Goal: Task Accomplishment & Management: Complete application form

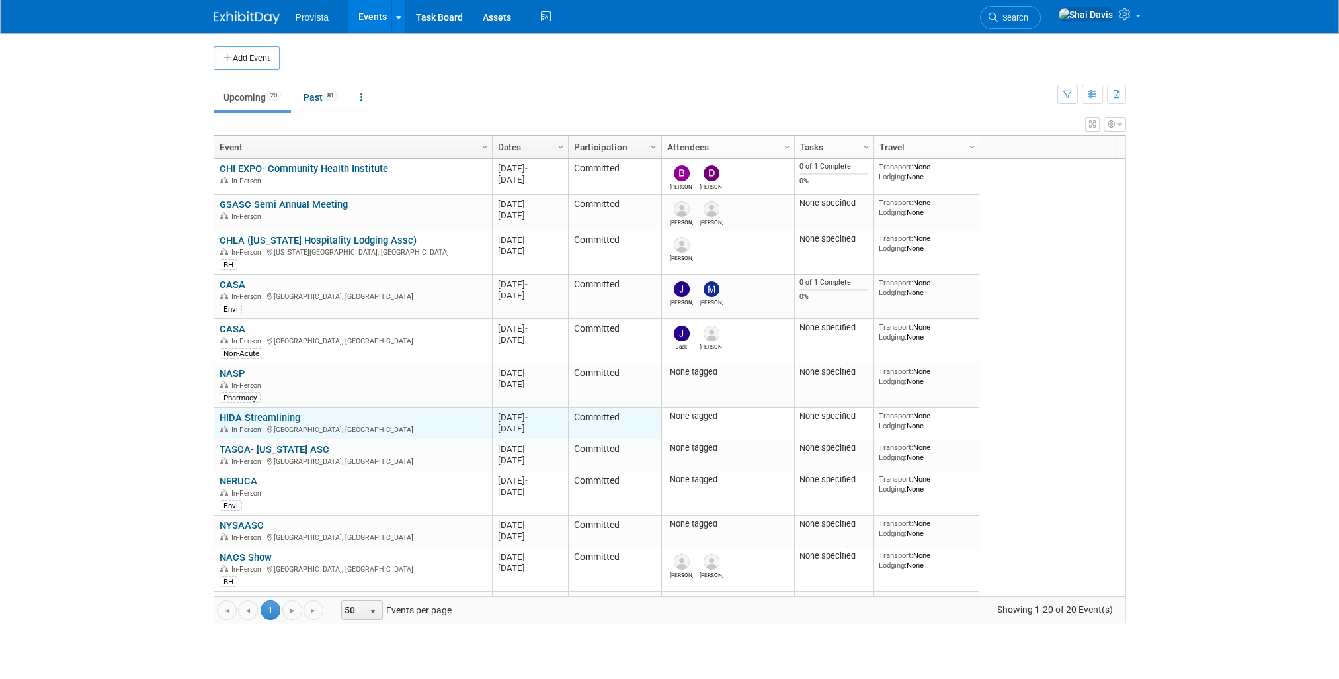
click at [259, 411] on link "HIDA Streamlining" at bounding box center [260, 417] width 81 height 12
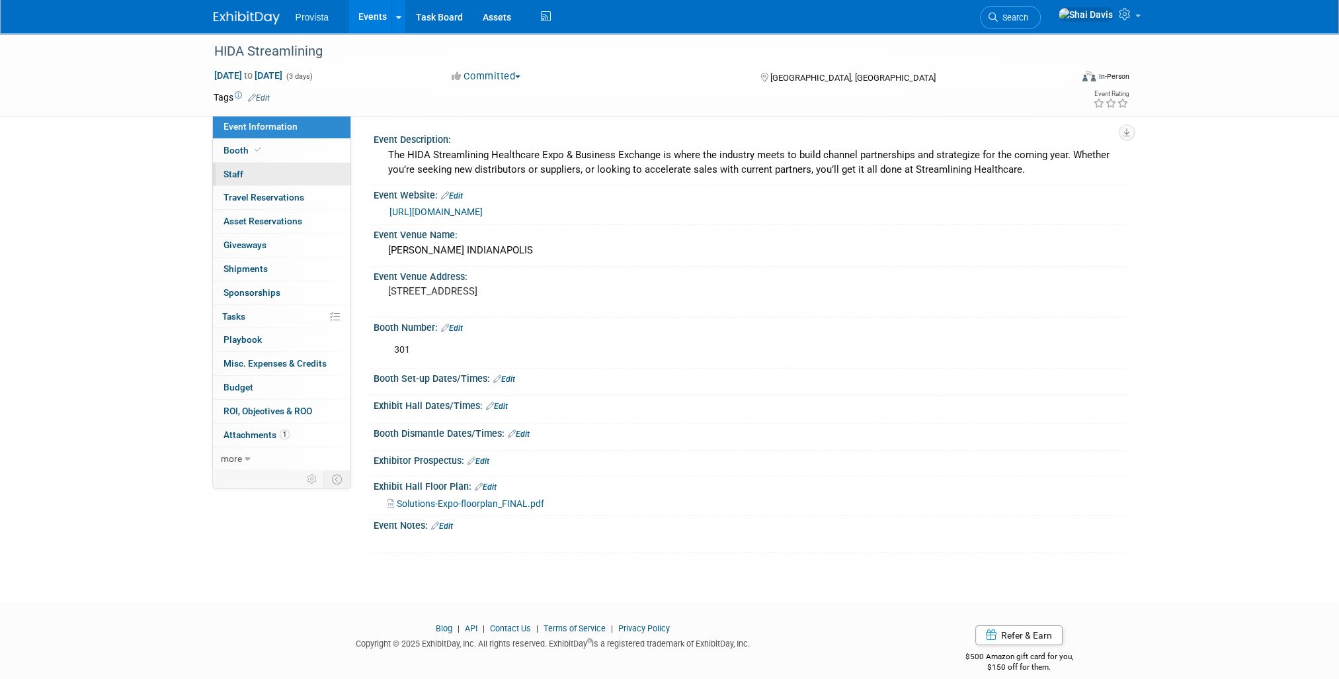
click at [255, 171] on link "0 Staff 0" at bounding box center [282, 174] width 138 height 23
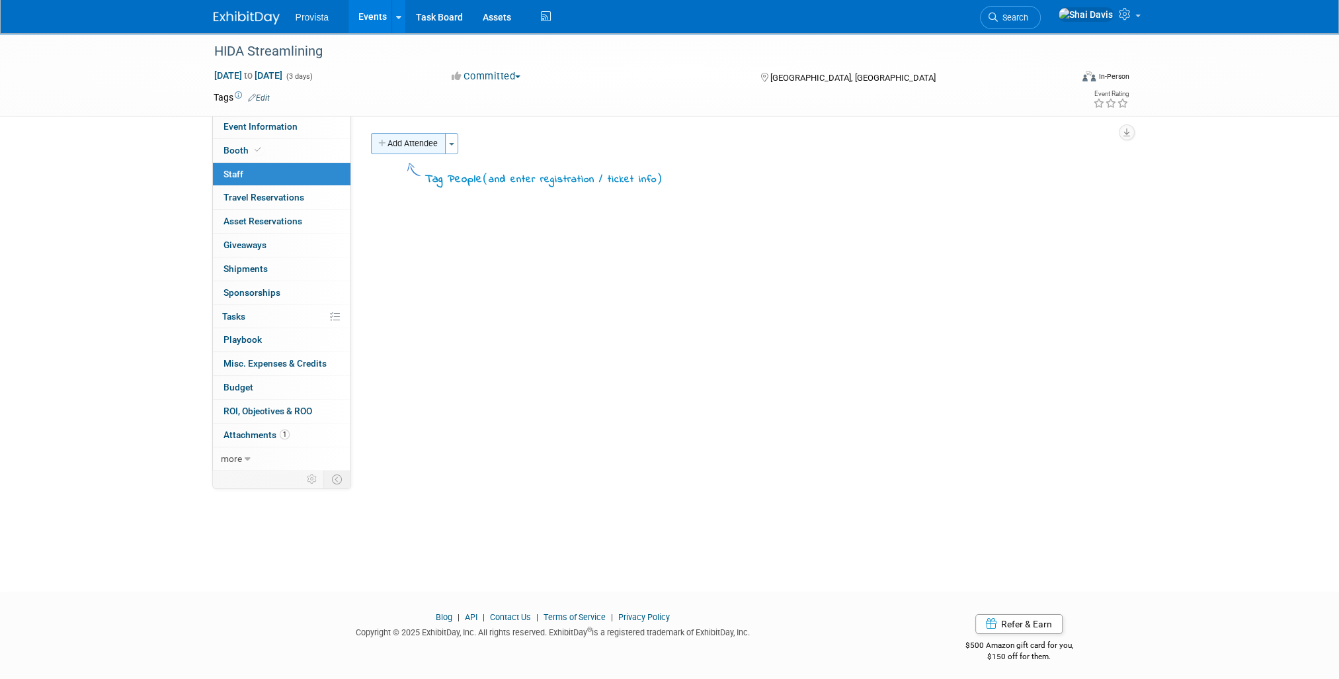
click at [425, 146] on button "Add Attendee" at bounding box center [408, 143] width 75 height 21
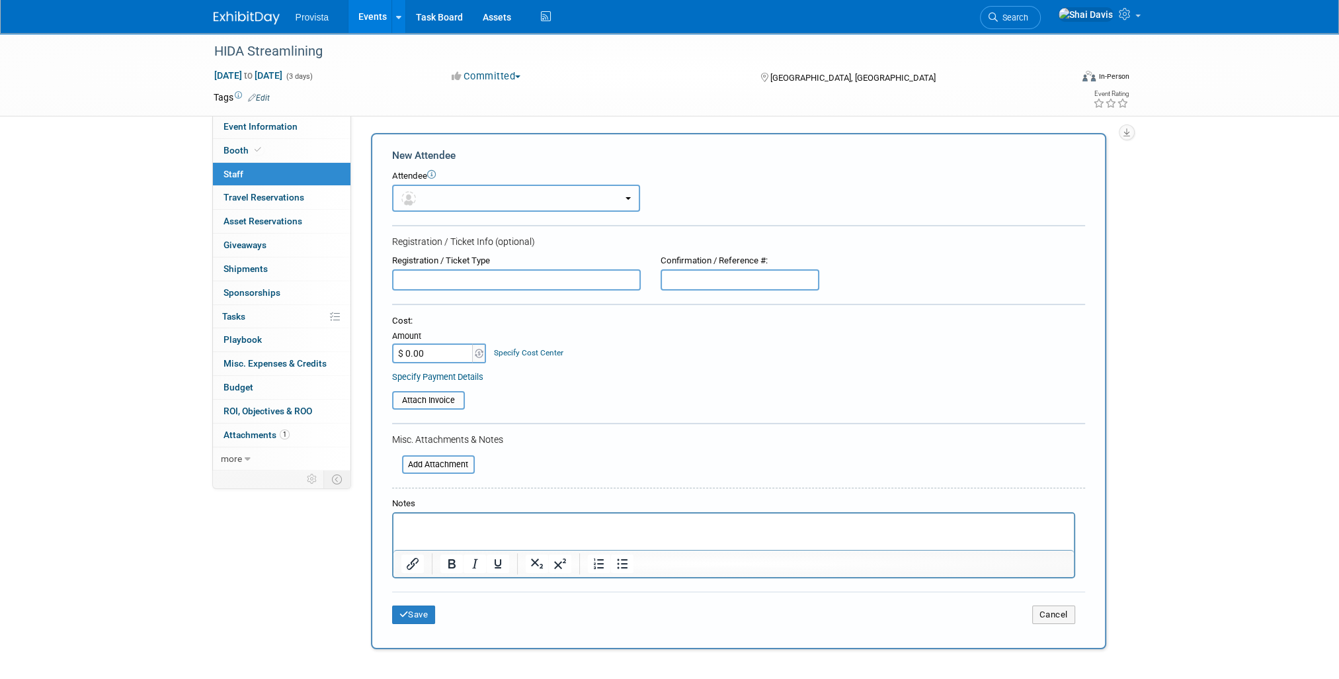
click at [425, 198] on button "button" at bounding box center [516, 198] width 248 height 27
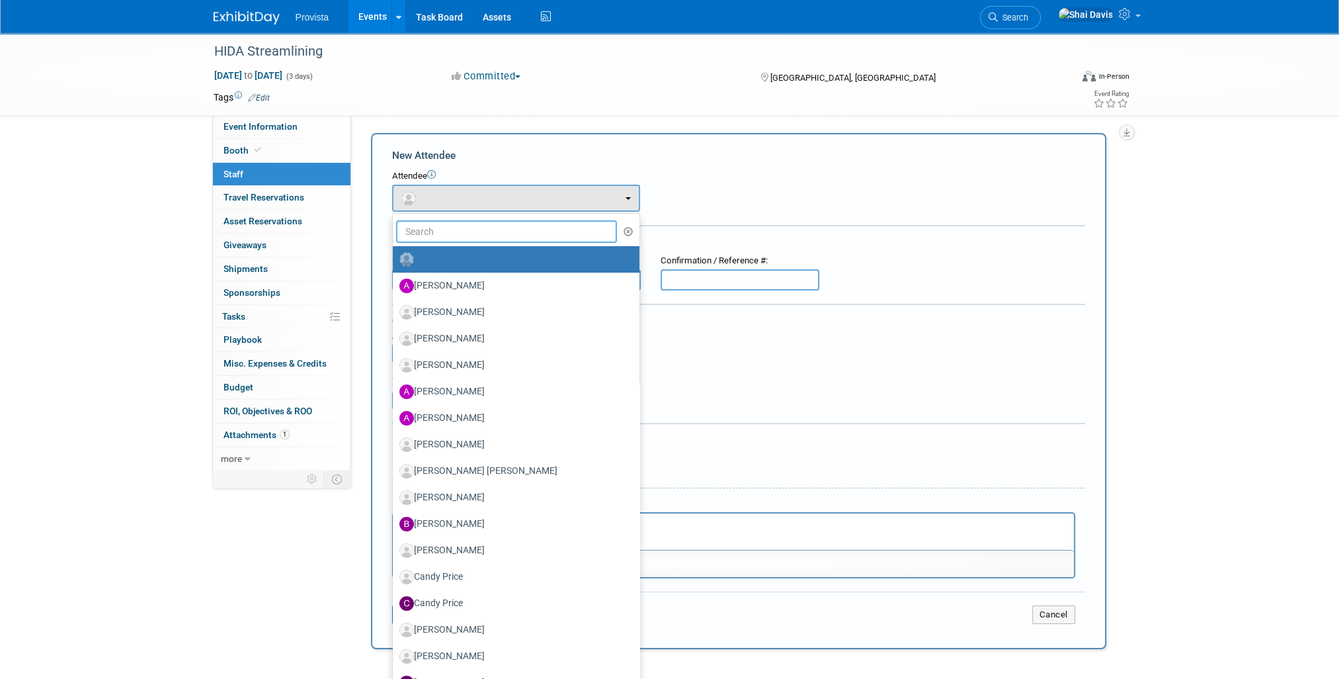
click at [445, 234] on input "text" at bounding box center [507, 231] width 222 height 22
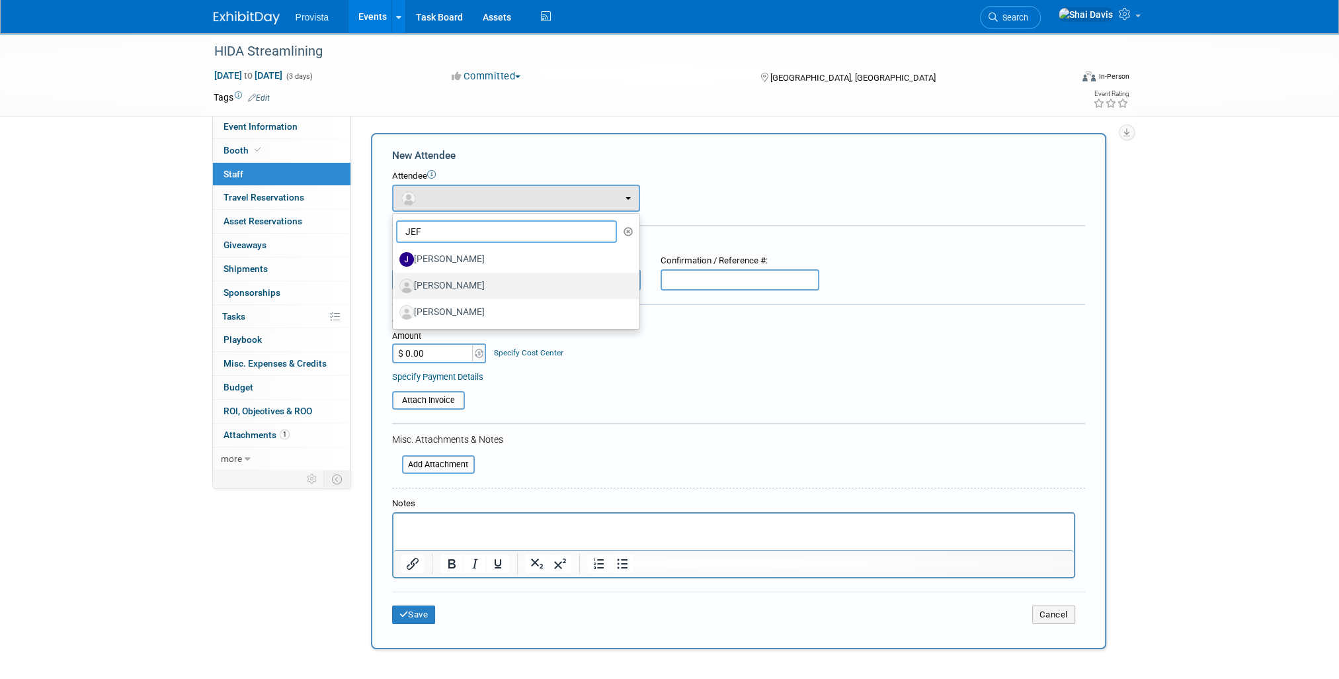
type input "JEF"
click at [454, 279] on label "[PERSON_NAME]" at bounding box center [513, 285] width 227 height 21
click at [395, 280] on input "[PERSON_NAME]" at bounding box center [390, 284] width 9 height 9
select select "857b2d02-4bef-47c1-9d05-ad7ddcdf79c5"
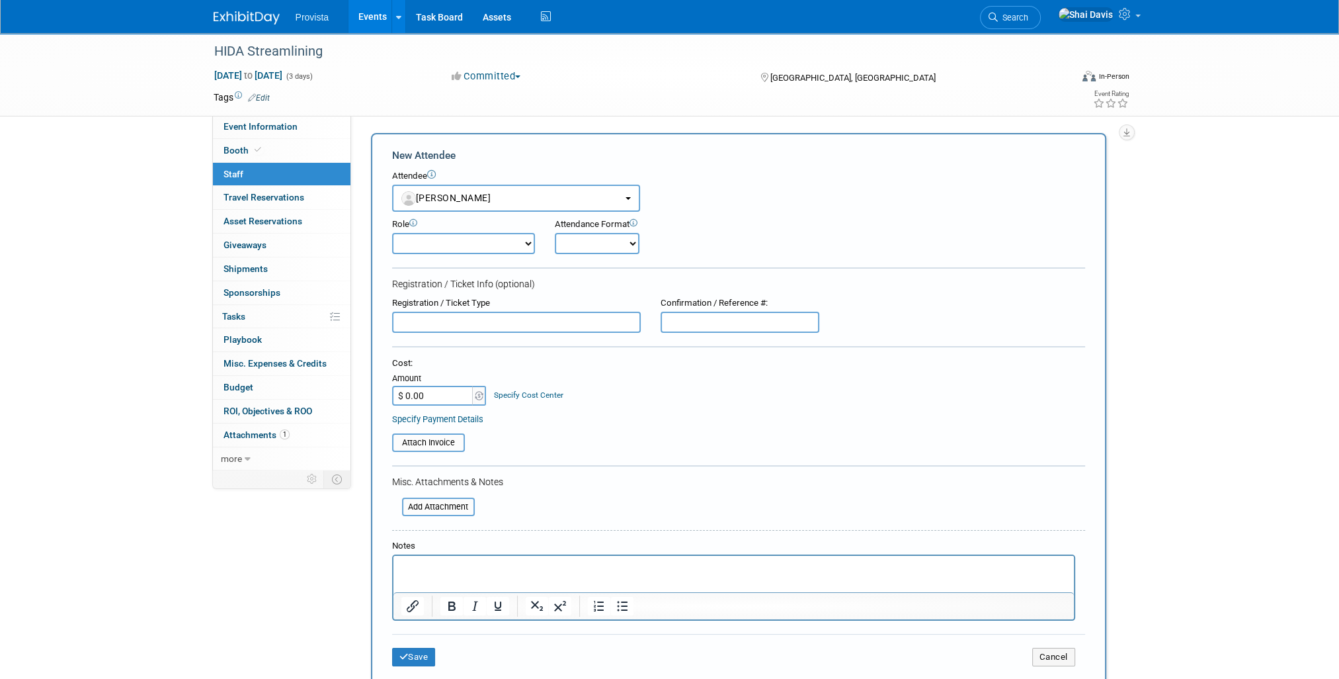
click at [450, 245] on select "Demonstrator Host Planner Presenter Sales Representative Set-up/Dismantle Crew …" at bounding box center [463, 243] width 143 height 21
select select "4"
click at [392, 233] on select "Demonstrator Host Planner Presenter Sales Representative Set-up/Dismantle Crew …" at bounding box center [463, 243] width 143 height 21
click at [410, 650] on button "Save" at bounding box center [414, 657] width 44 height 19
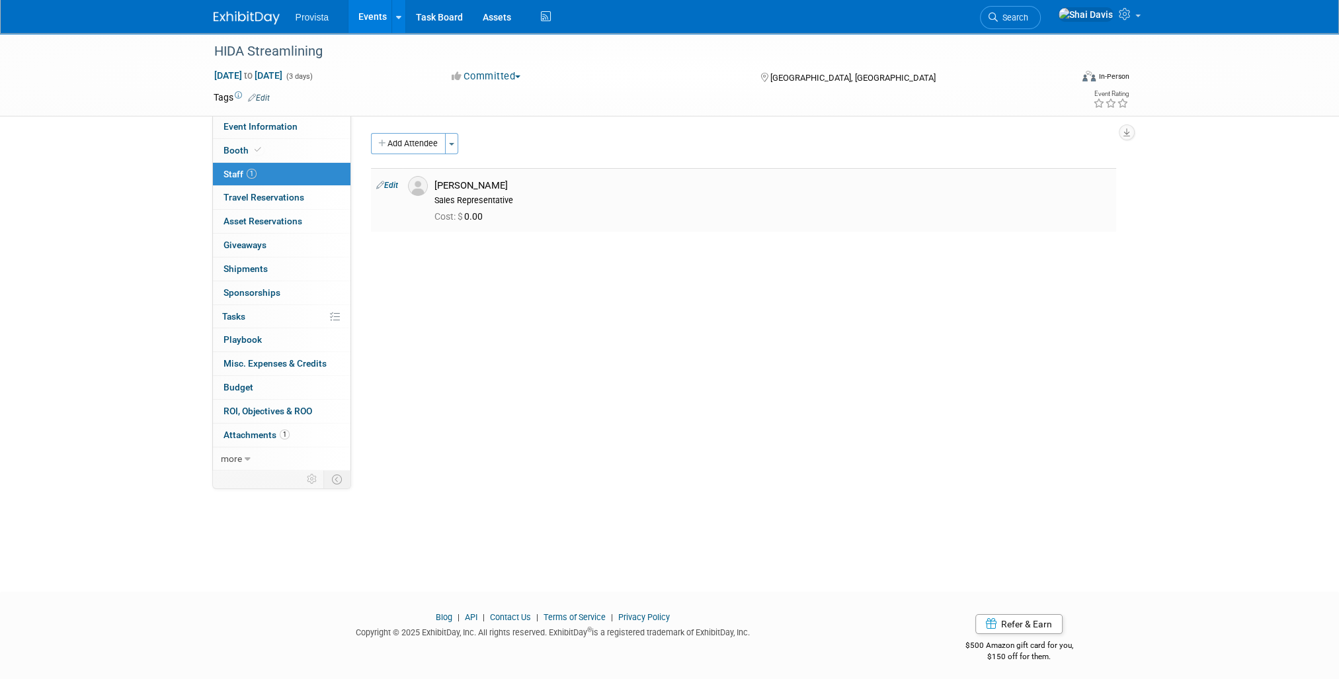
click at [442, 189] on div "[PERSON_NAME]" at bounding box center [773, 185] width 677 height 13
click at [398, 186] on link "Edit" at bounding box center [387, 185] width 22 height 9
select select "857b2d02-4bef-47c1-9d05-ad7ddcdf79c5"
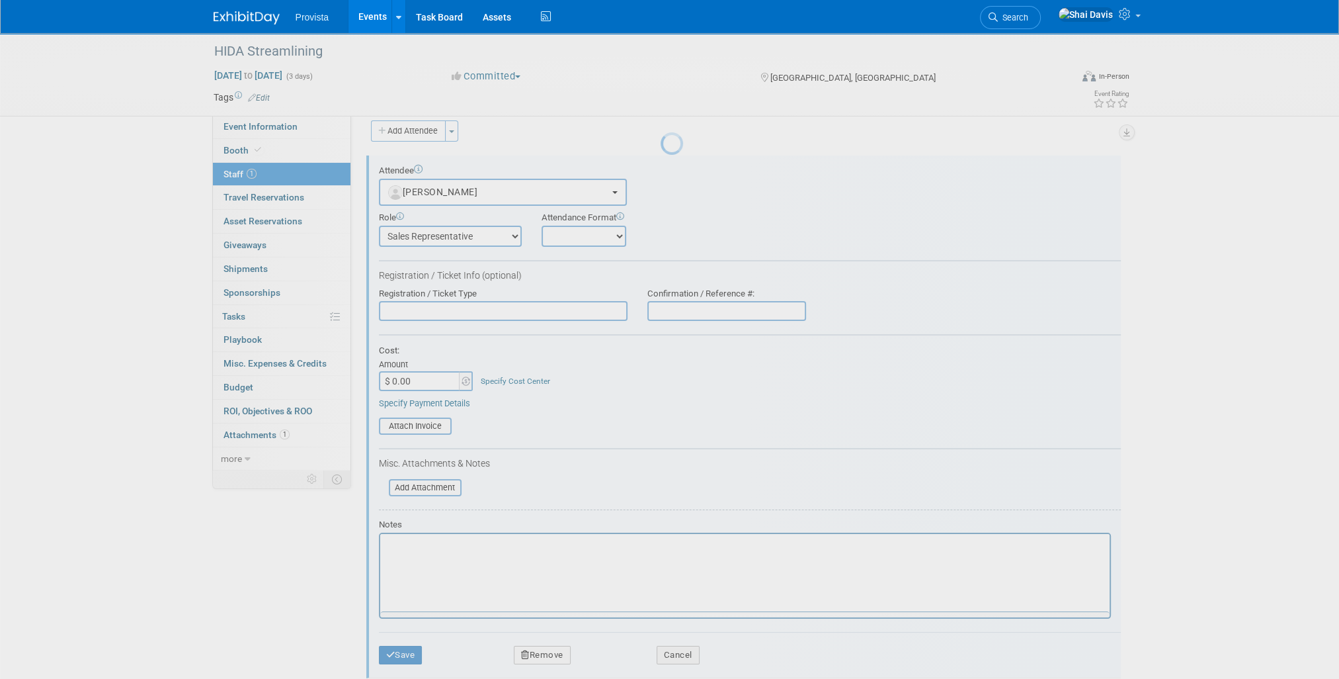
scroll to position [19, 0]
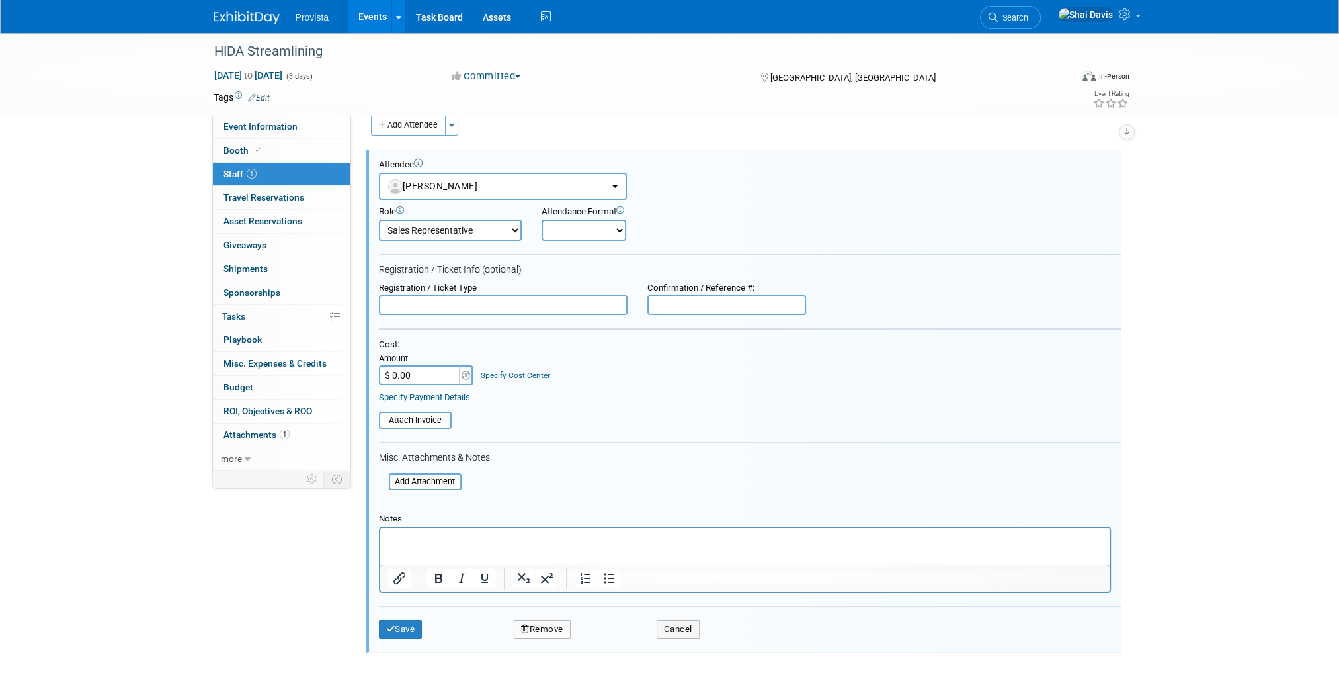
click at [653, 303] on input "text" at bounding box center [727, 305] width 159 height 20
paste input "44318"
type input "44318"
click at [440, 305] on input "text" at bounding box center [503, 305] width 249 height 20
click at [409, 626] on button "Save" at bounding box center [401, 629] width 44 height 19
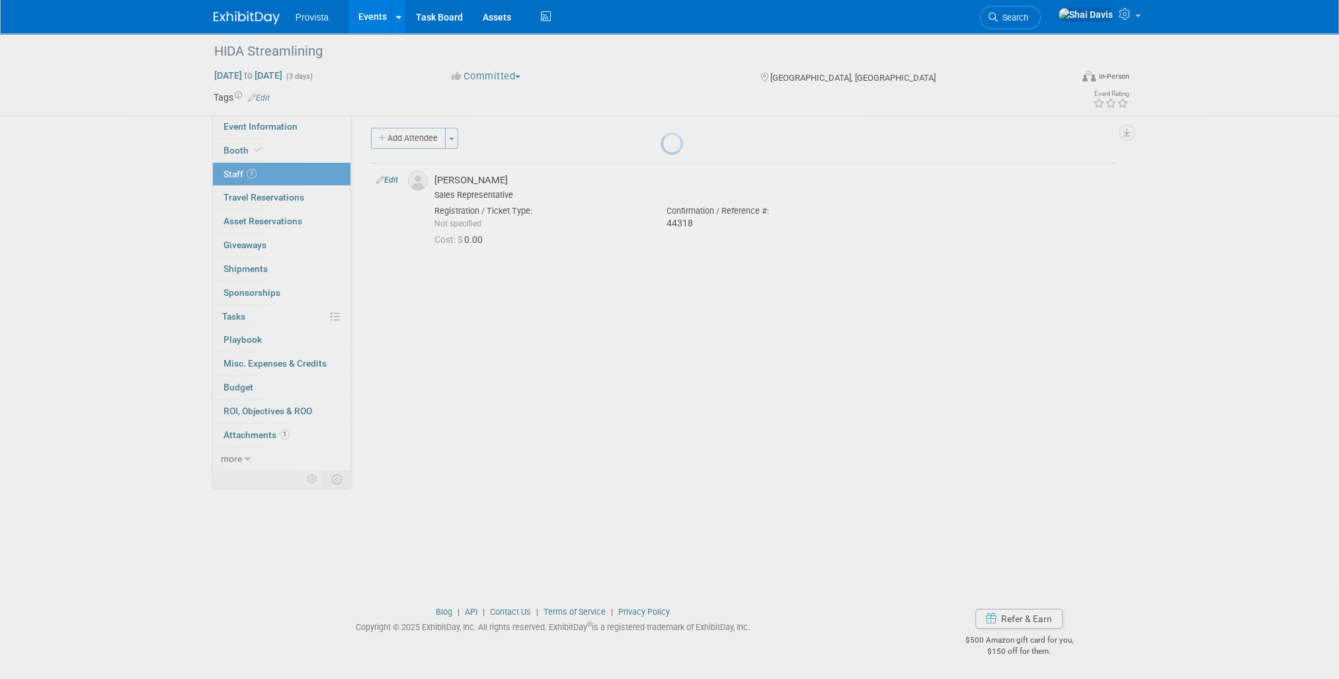
scroll to position [5, 0]
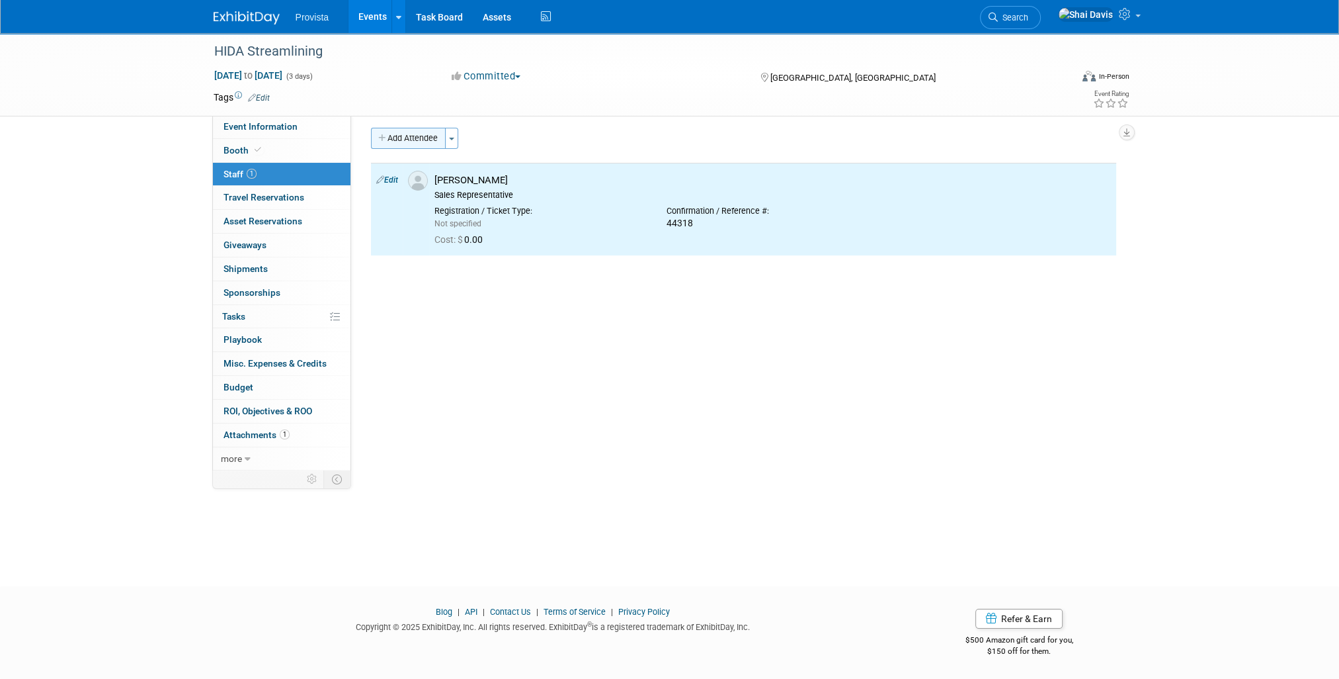
click at [394, 139] on button "Add Attendee" at bounding box center [408, 138] width 75 height 21
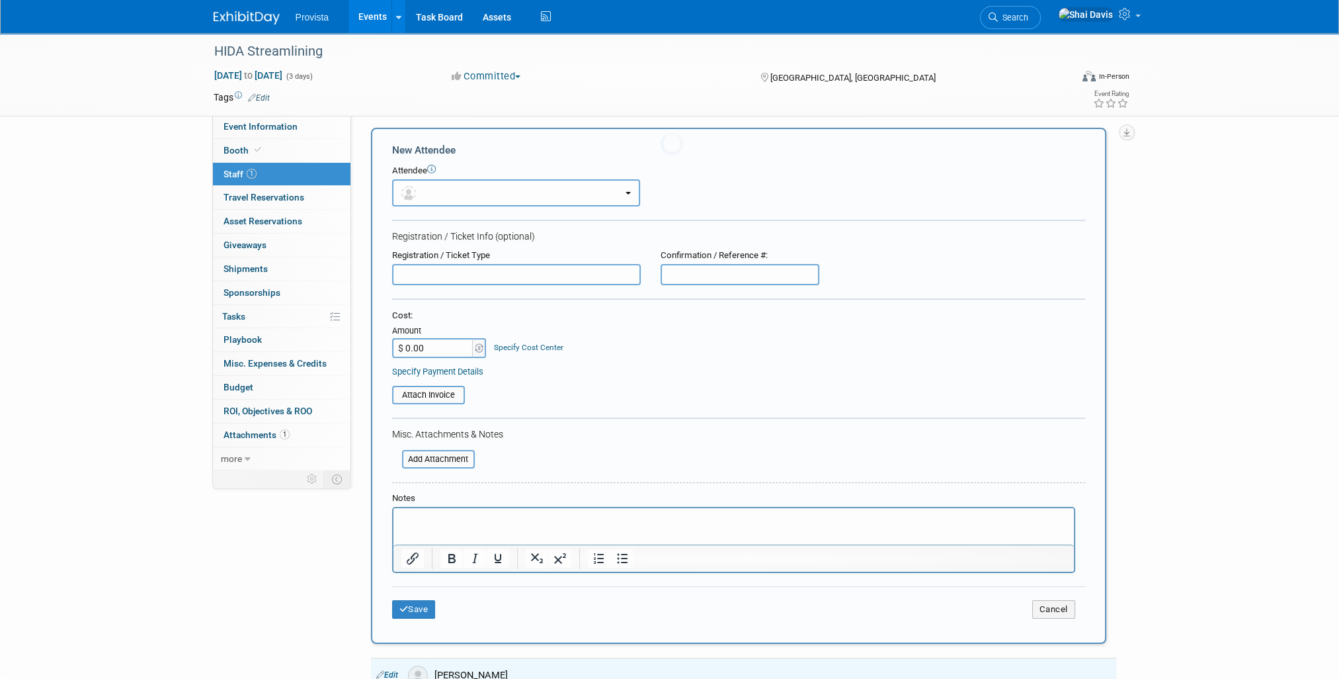
scroll to position [0, 0]
click at [427, 200] on button "button" at bounding box center [516, 192] width 248 height 27
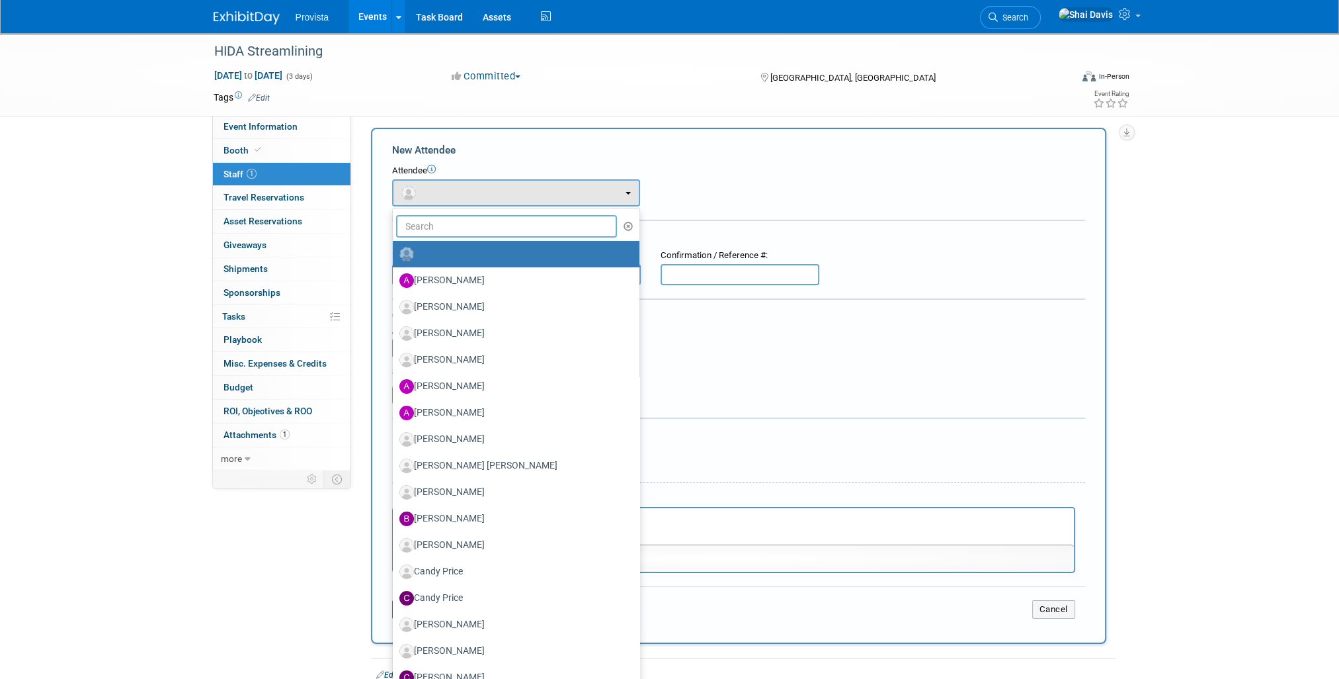
click at [434, 226] on input "text" at bounding box center [507, 226] width 222 height 22
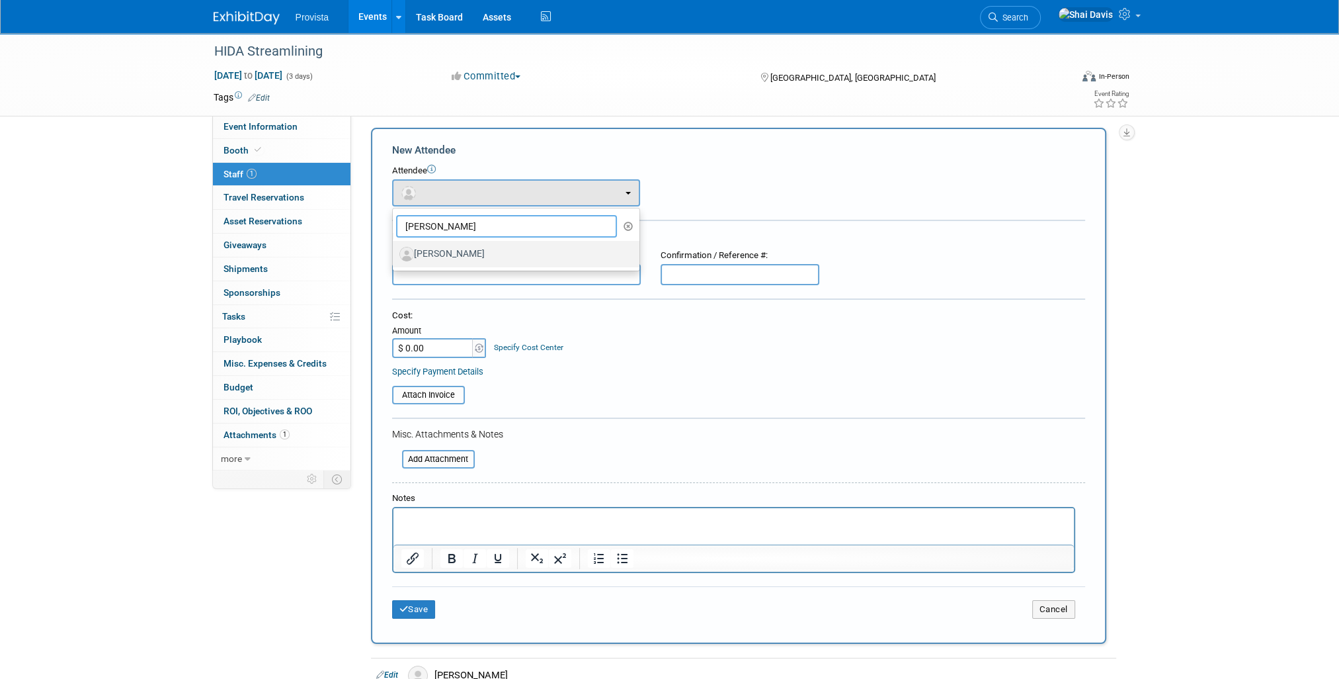
type input "JER"
click at [443, 254] on label "[PERSON_NAME]" at bounding box center [513, 253] width 227 height 21
click at [395, 254] on input "[PERSON_NAME]" at bounding box center [390, 252] width 9 height 9
select select "c6b33bf1-b083-43e2-8bac-2a04bf07c56c"
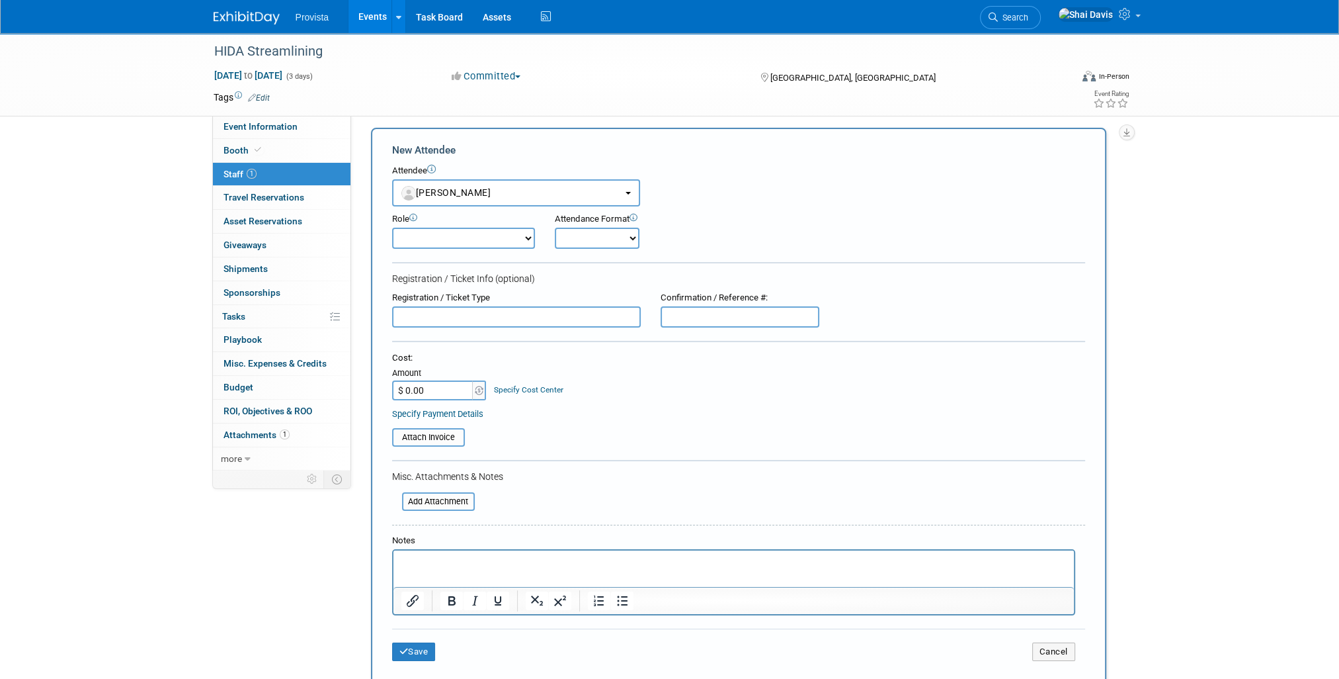
click at [448, 237] on select "Demonstrator Host Planner Presenter Sales Representative Set-up/Dismantle Crew …" at bounding box center [463, 238] width 143 height 21
select select "4"
click at [392, 228] on select "Demonstrator Host Planner Presenter Sales Representative Set-up/Dismantle Crew …" at bounding box center [463, 238] width 143 height 21
paste input "44319"
type input "44319"
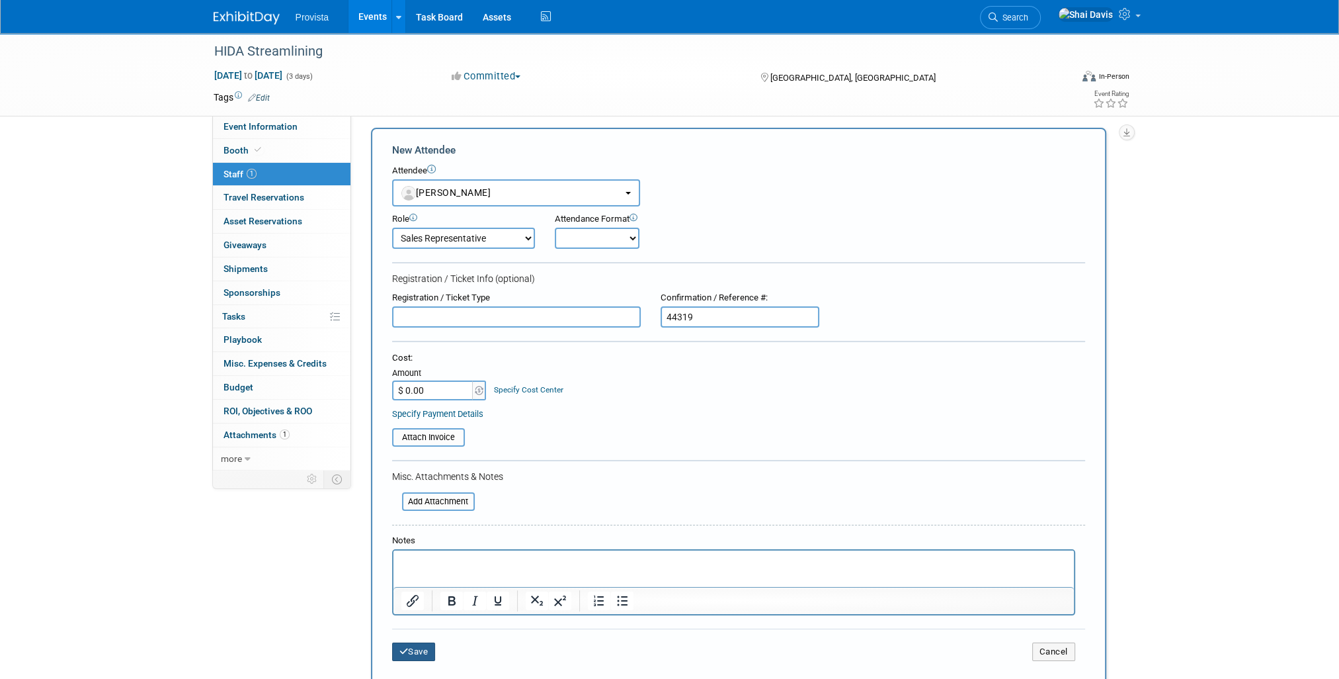
click at [418, 644] on button "Save" at bounding box center [414, 651] width 44 height 19
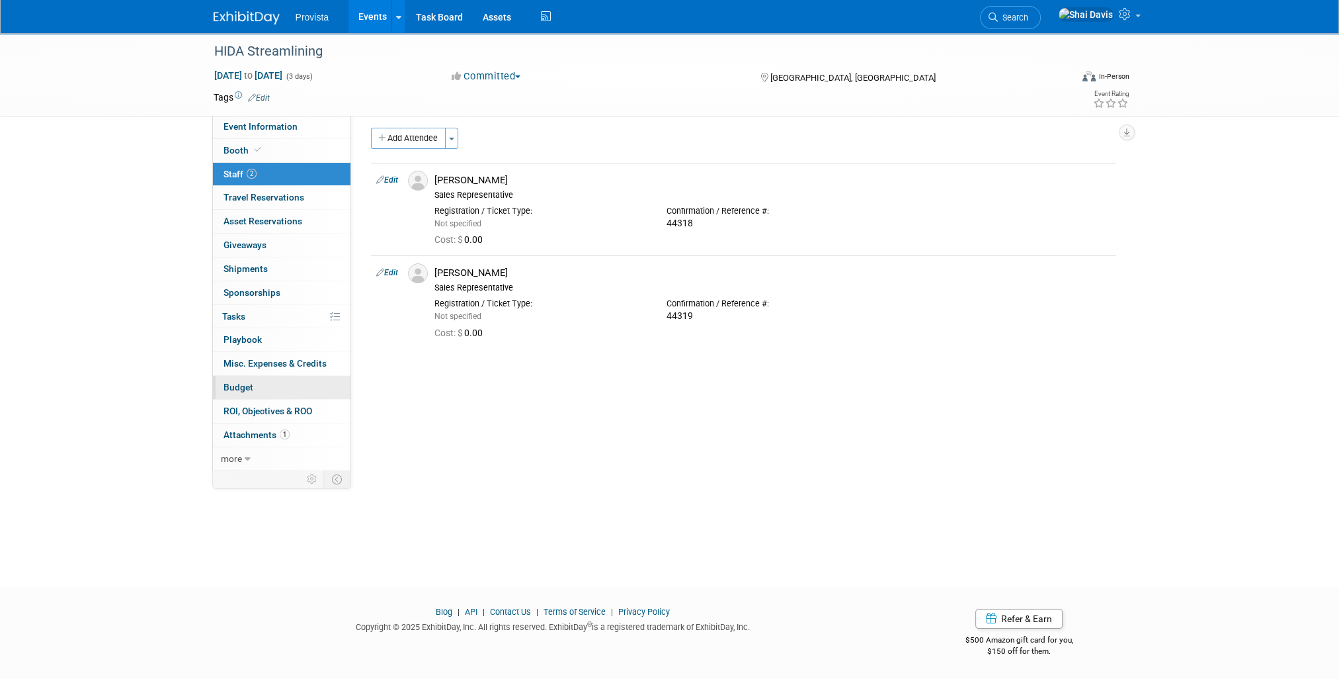
click at [275, 382] on link "Budget" at bounding box center [282, 387] width 138 height 23
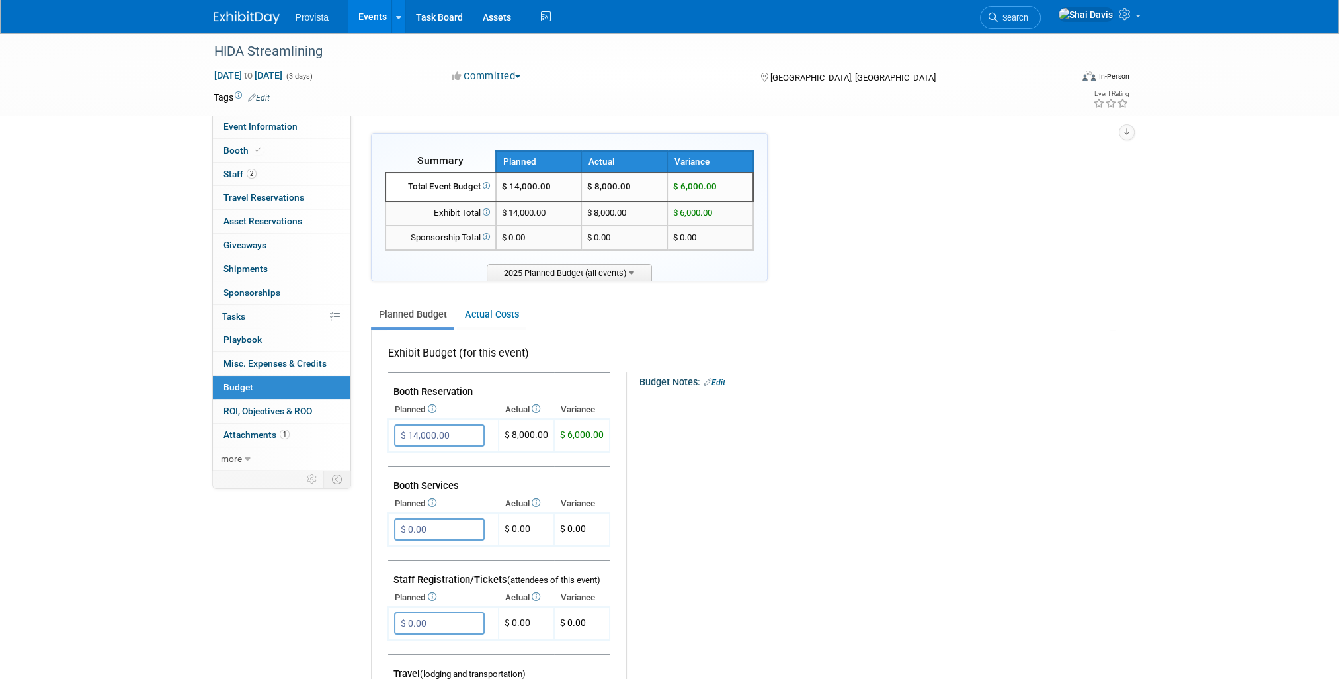
click at [265, 99] on link "Edit" at bounding box center [259, 97] width 22 height 9
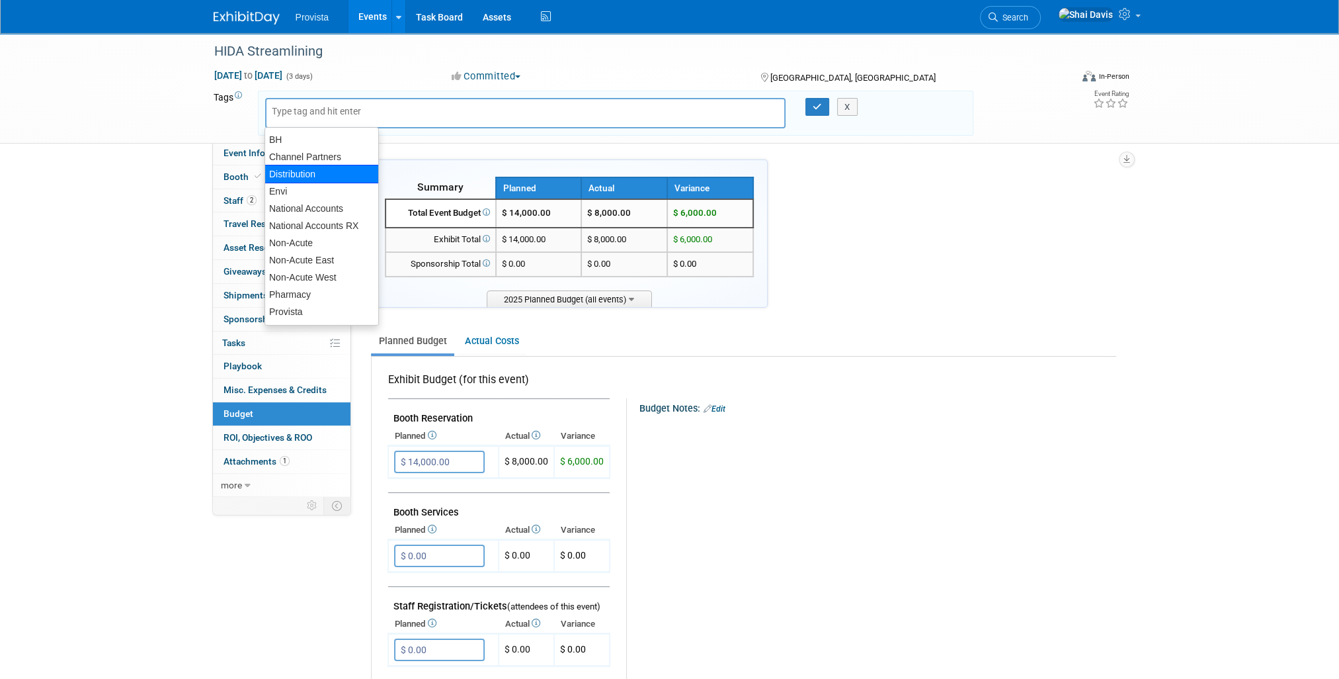
click at [297, 173] on div "Distribution" at bounding box center [322, 174] width 114 height 19
type input "Distribution"
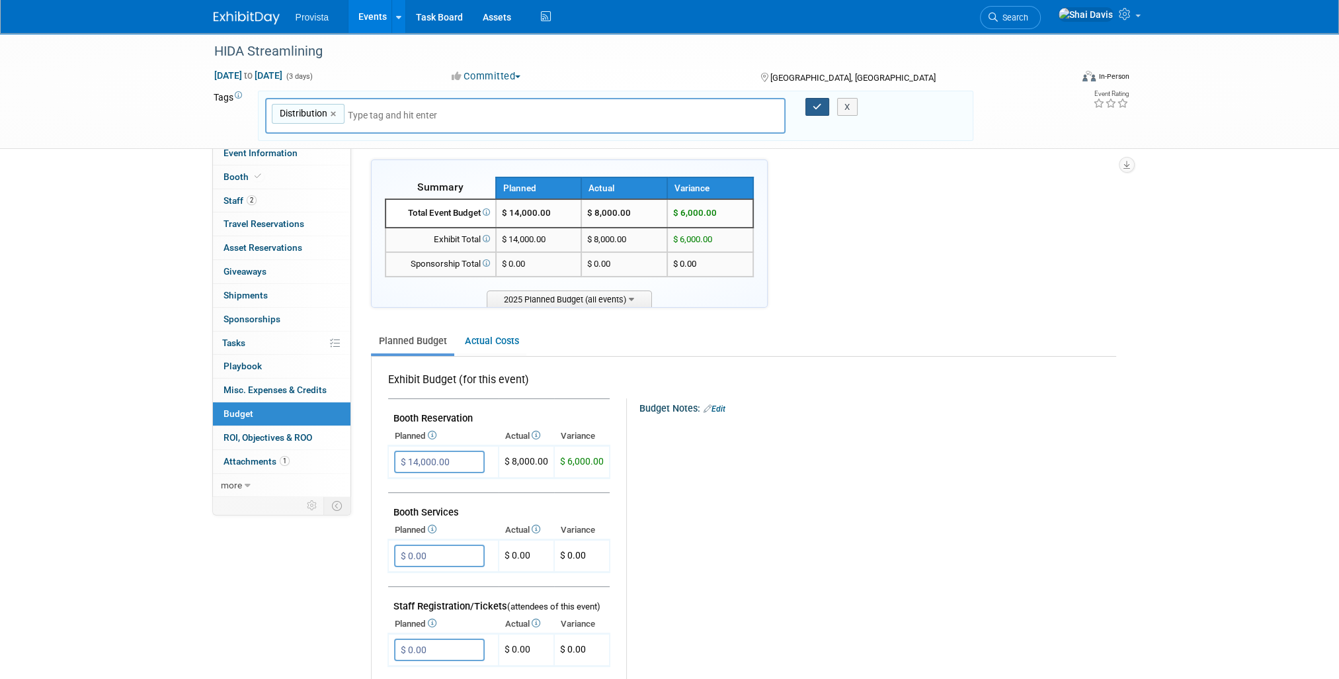
click at [812, 103] on button "button" at bounding box center [818, 107] width 24 height 19
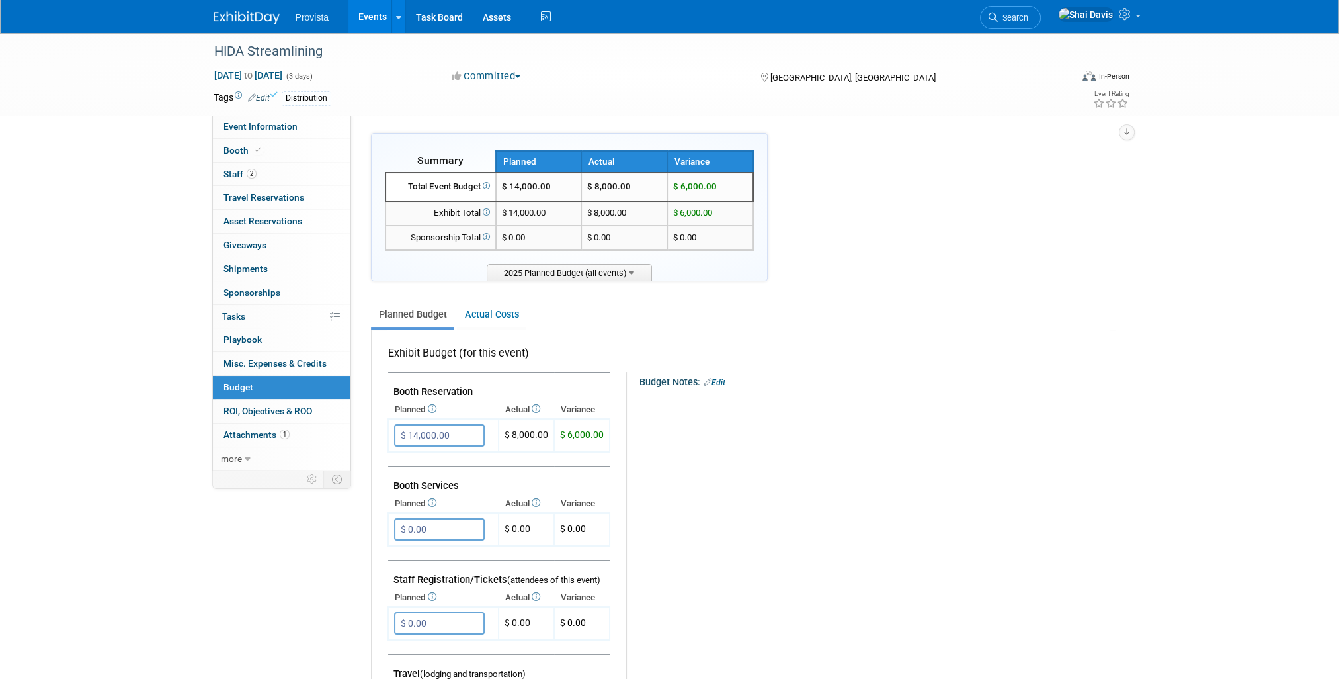
click at [369, 22] on link "Events" at bounding box center [373, 16] width 48 height 33
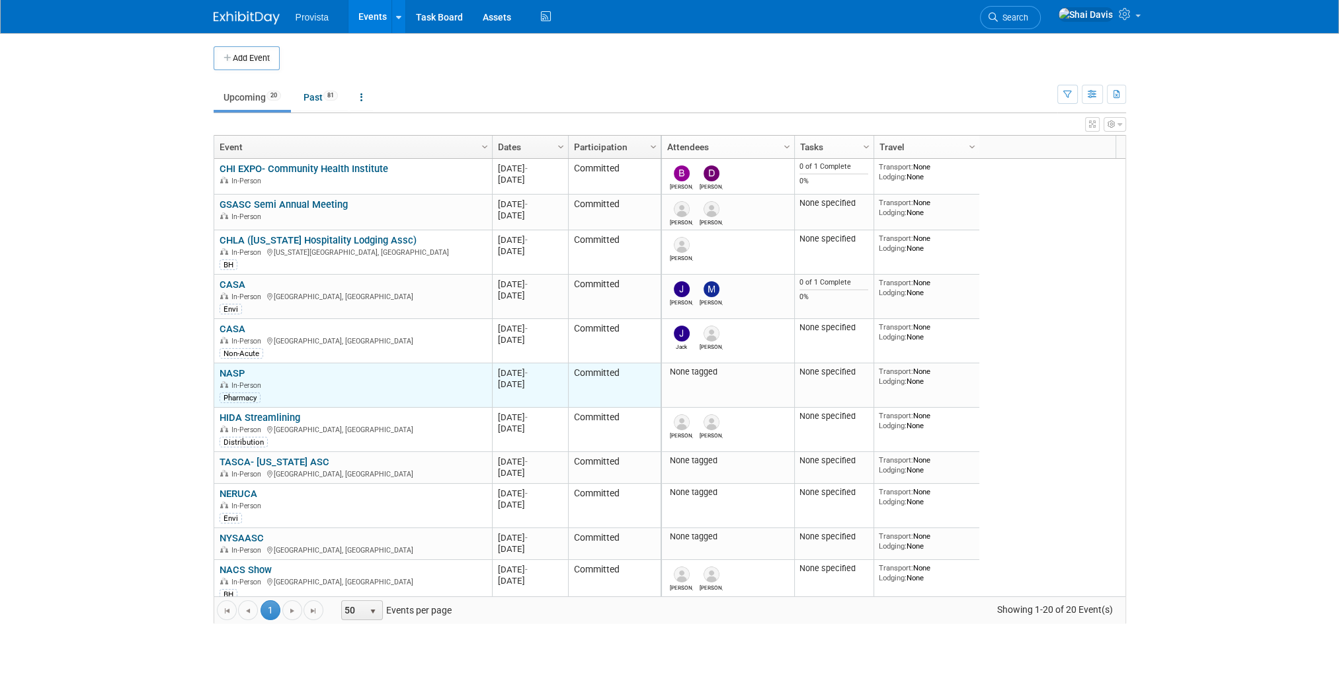
click at [234, 374] on link "NASP" at bounding box center [232, 373] width 25 height 12
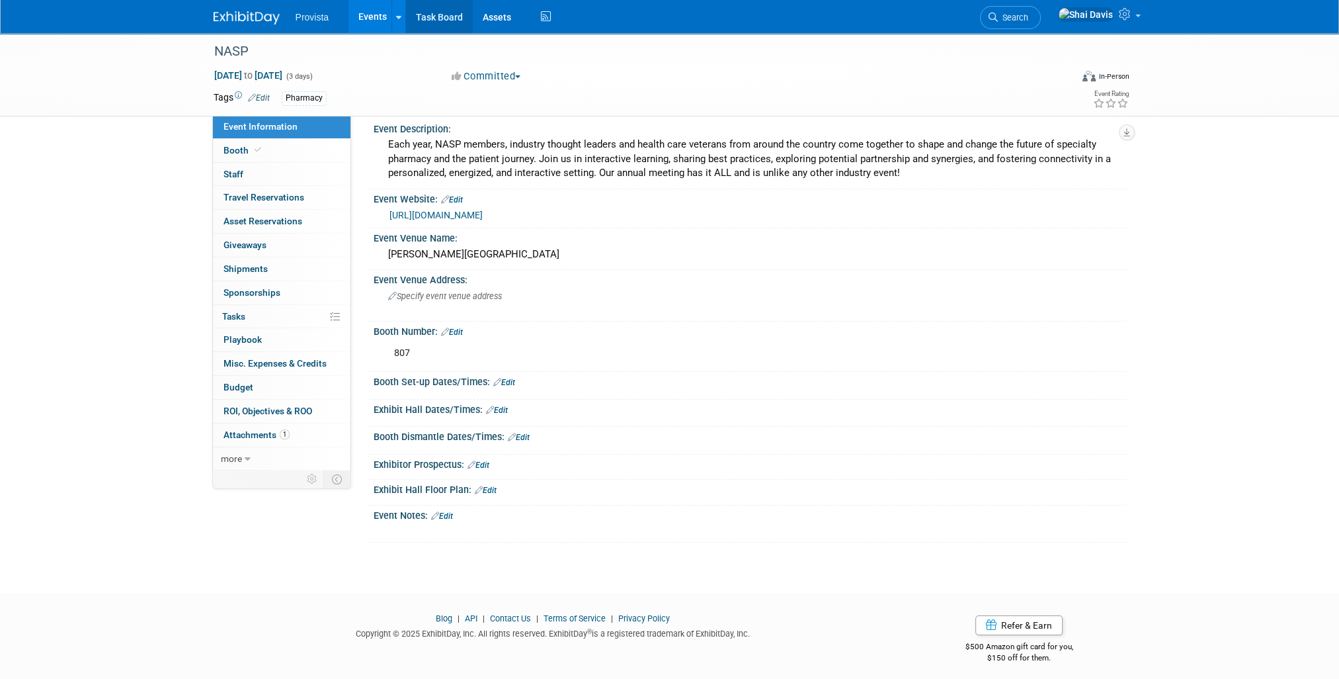
scroll to position [13, 0]
